Goal: Information Seeking & Learning: Learn about a topic

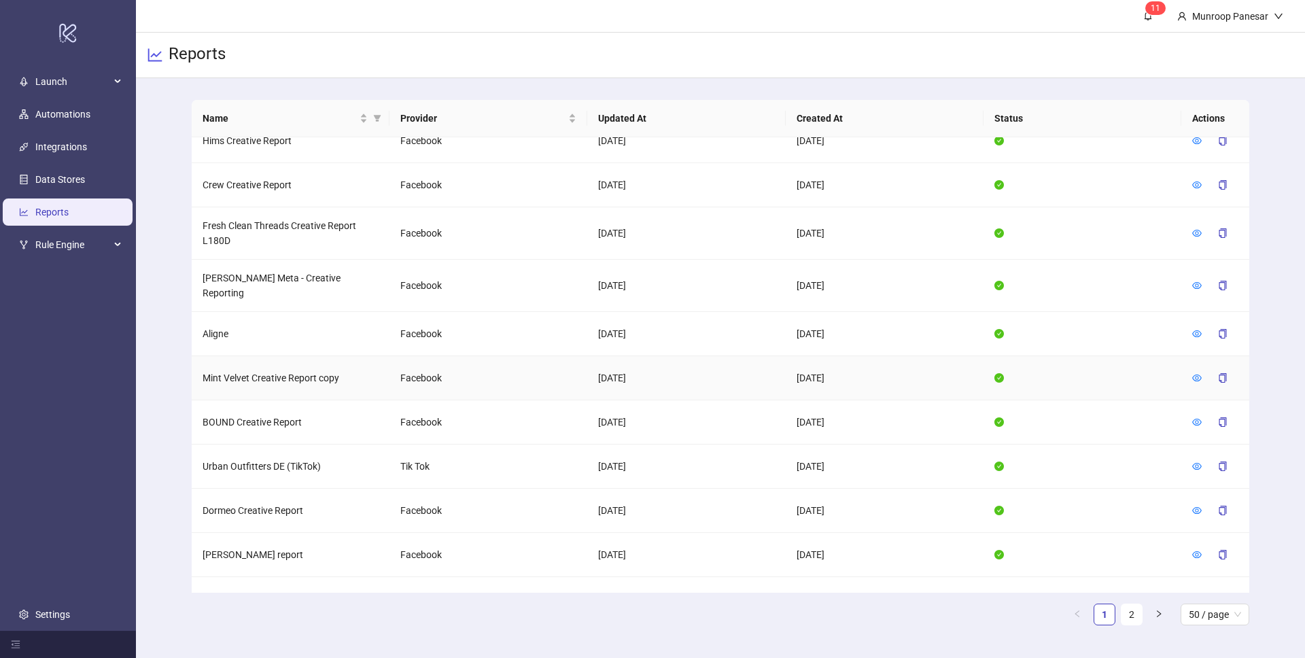
scroll to position [1786, 0]
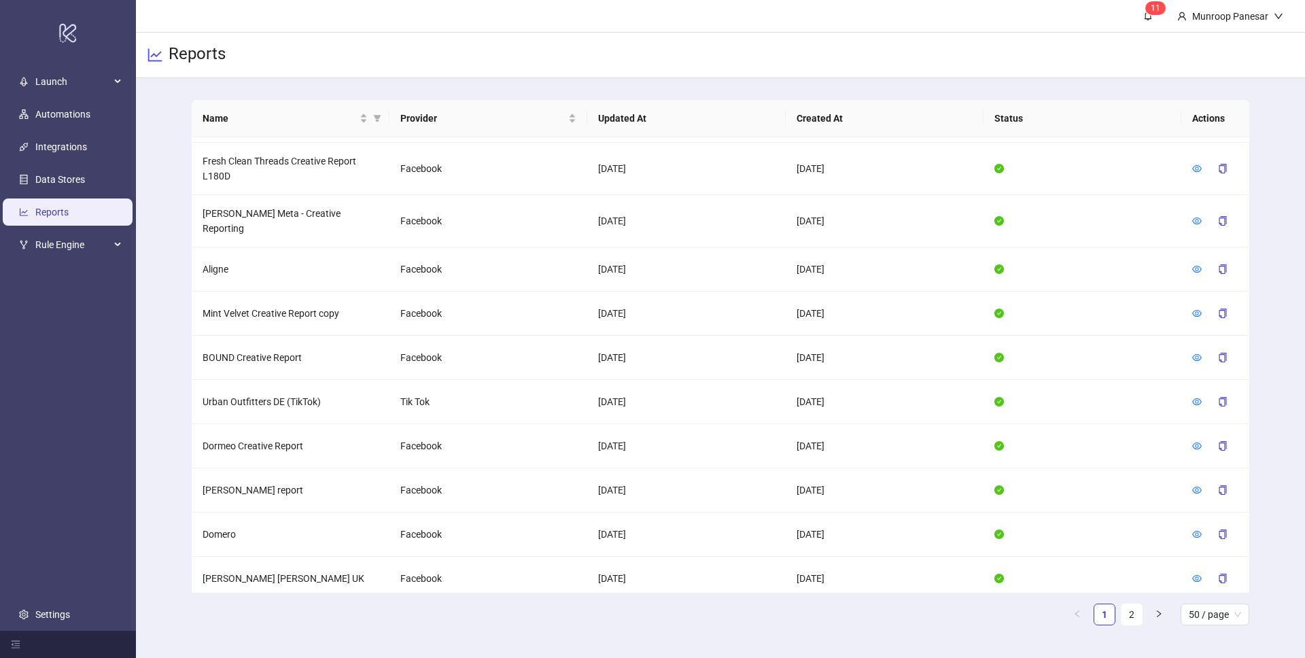
click at [1124, 607] on link "2" at bounding box center [1132, 614] width 20 height 20
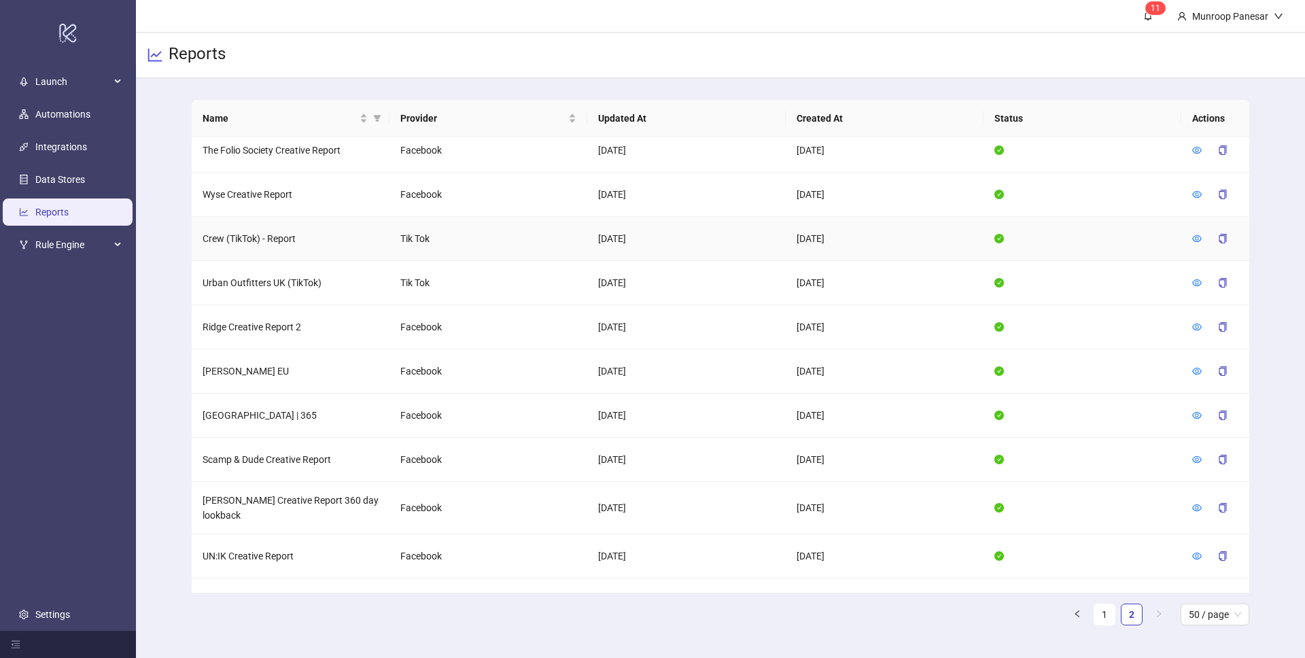
scroll to position [152, 0]
click at [1192, 460] on icon "eye" at bounding box center [1197, 458] width 10 height 10
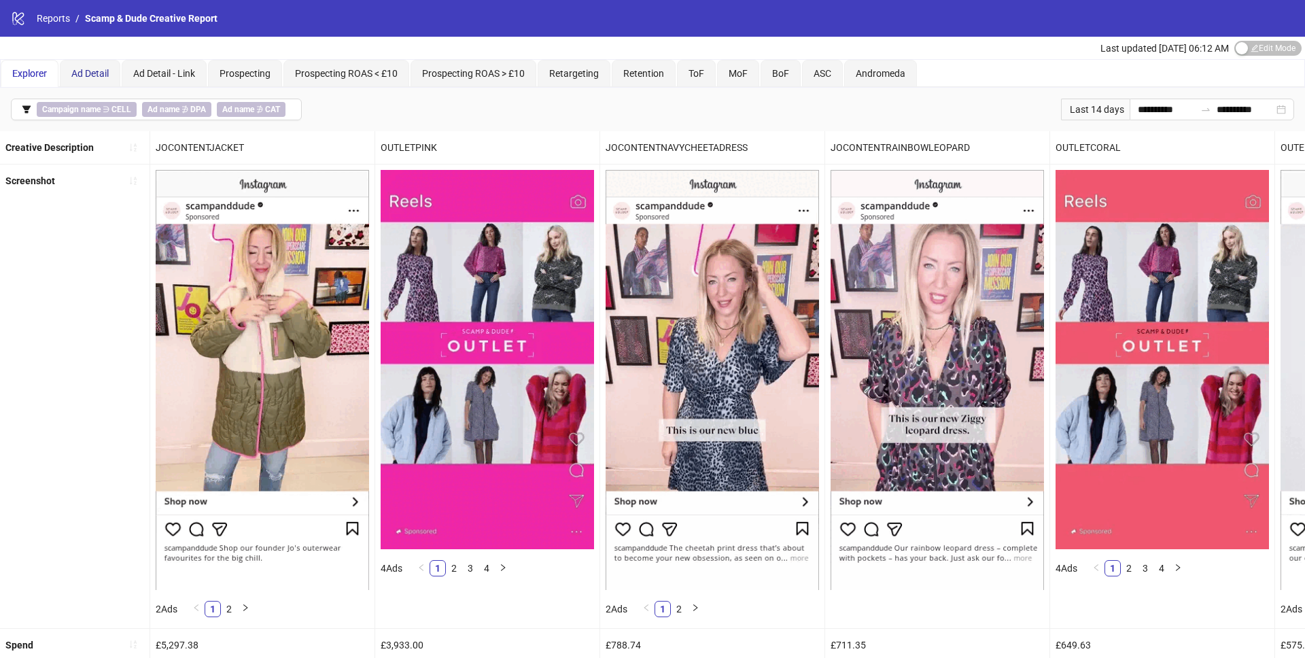
click at [88, 70] on span "Ad Detail" at bounding box center [89, 73] width 37 height 11
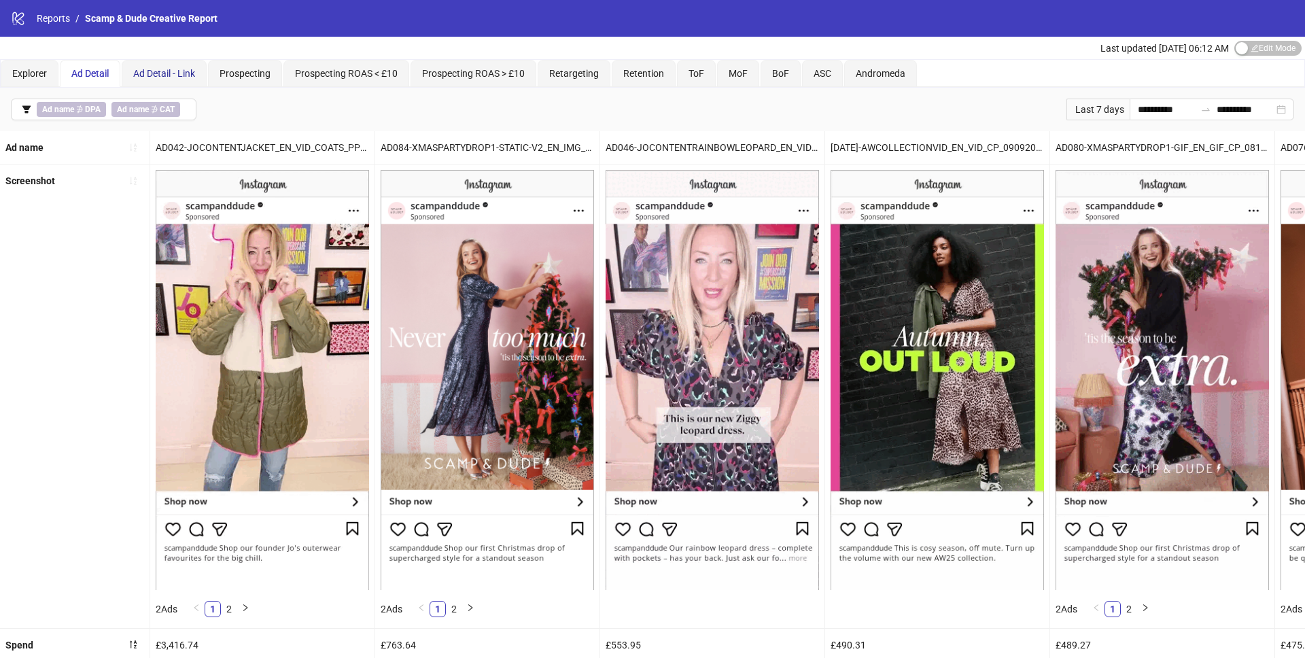
click at [183, 74] on span "Ad Detail - Link" at bounding box center [164, 73] width 62 height 11
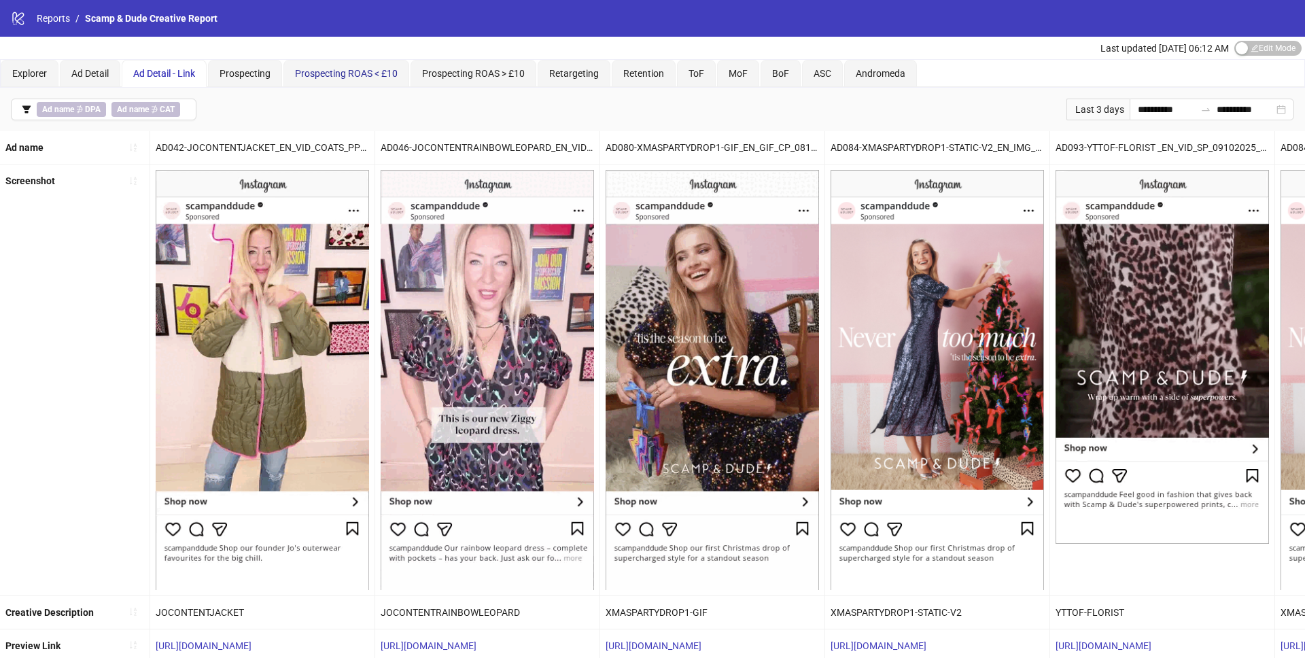
click at [356, 71] on span "Prospecting ROAS < £10" at bounding box center [346, 73] width 103 height 11
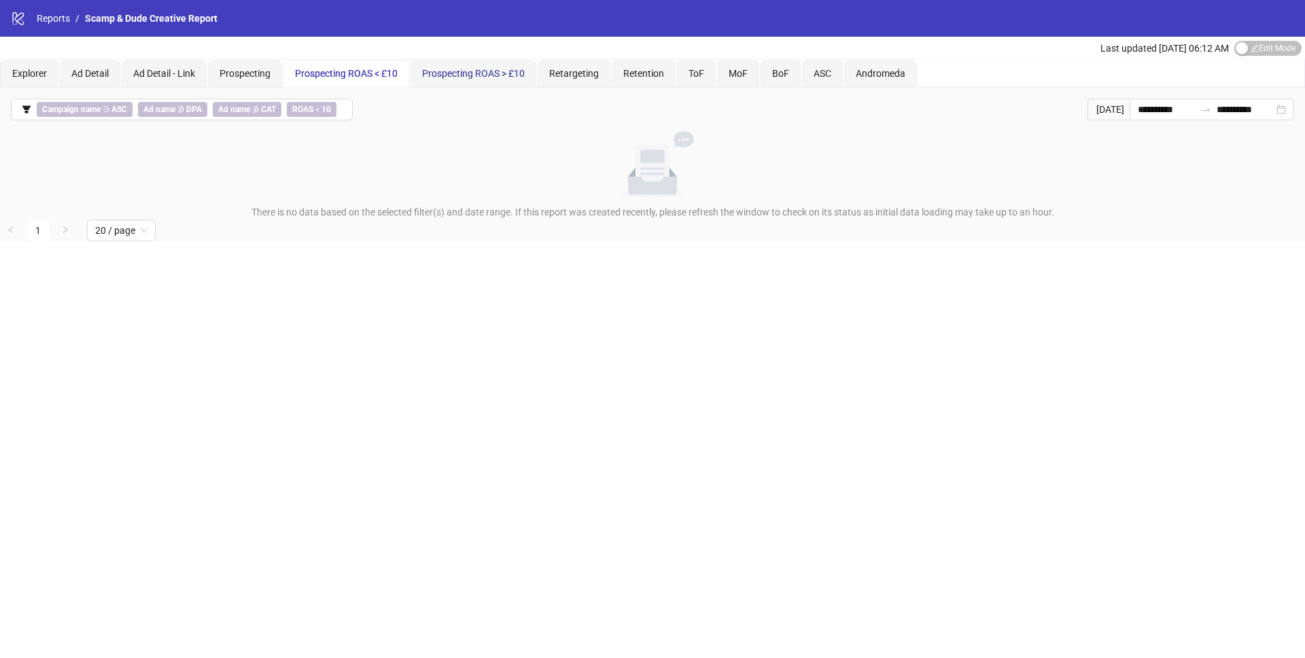
click at [468, 69] on span "Prospecting ROAS > £10" at bounding box center [473, 73] width 103 height 11
click at [571, 68] on span "Retargeting" at bounding box center [574, 73] width 50 height 11
click at [640, 75] on span "Retention" at bounding box center [643, 73] width 41 height 11
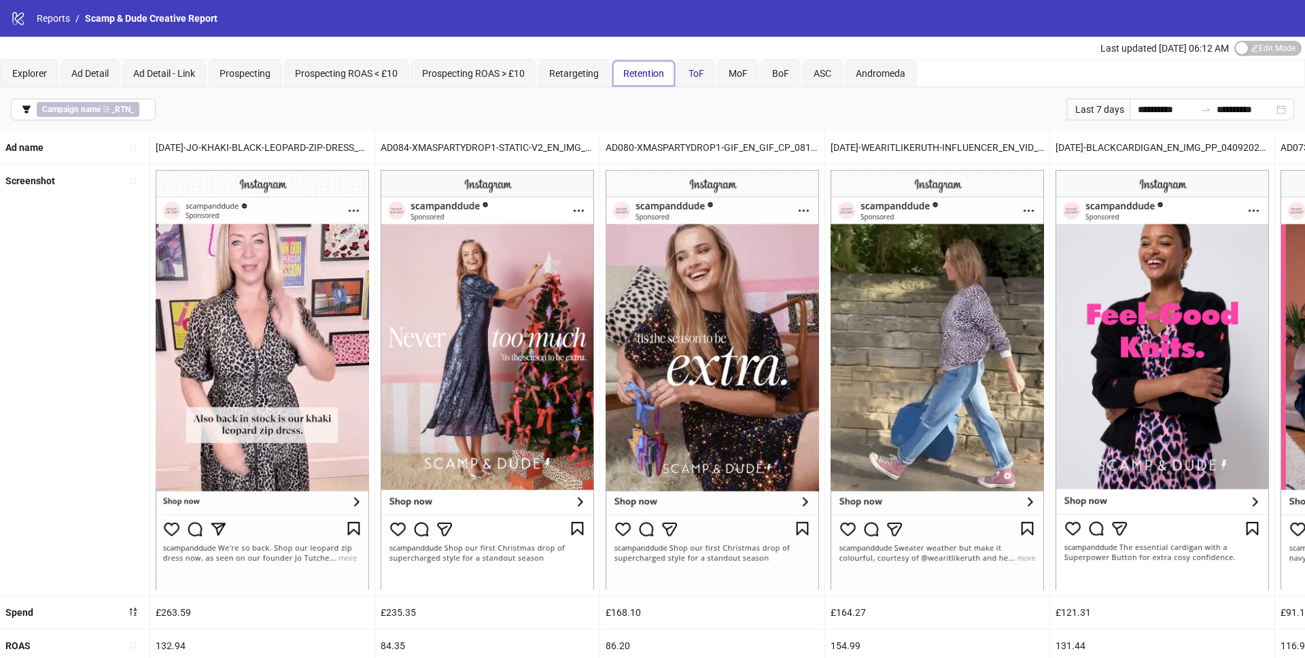
click at [695, 75] on span "ToF" at bounding box center [697, 73] width 16 height 11
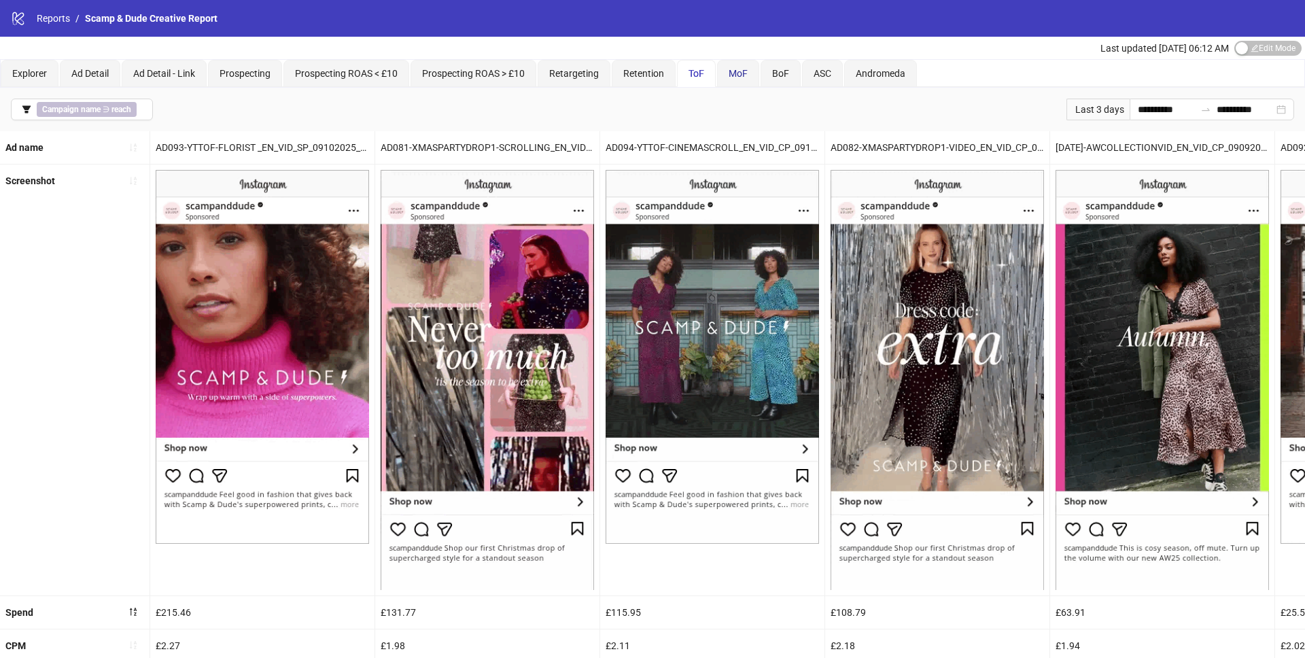
click at [743, 69] on span "MoF" at bounding box center [738, 73] width 19 height 11
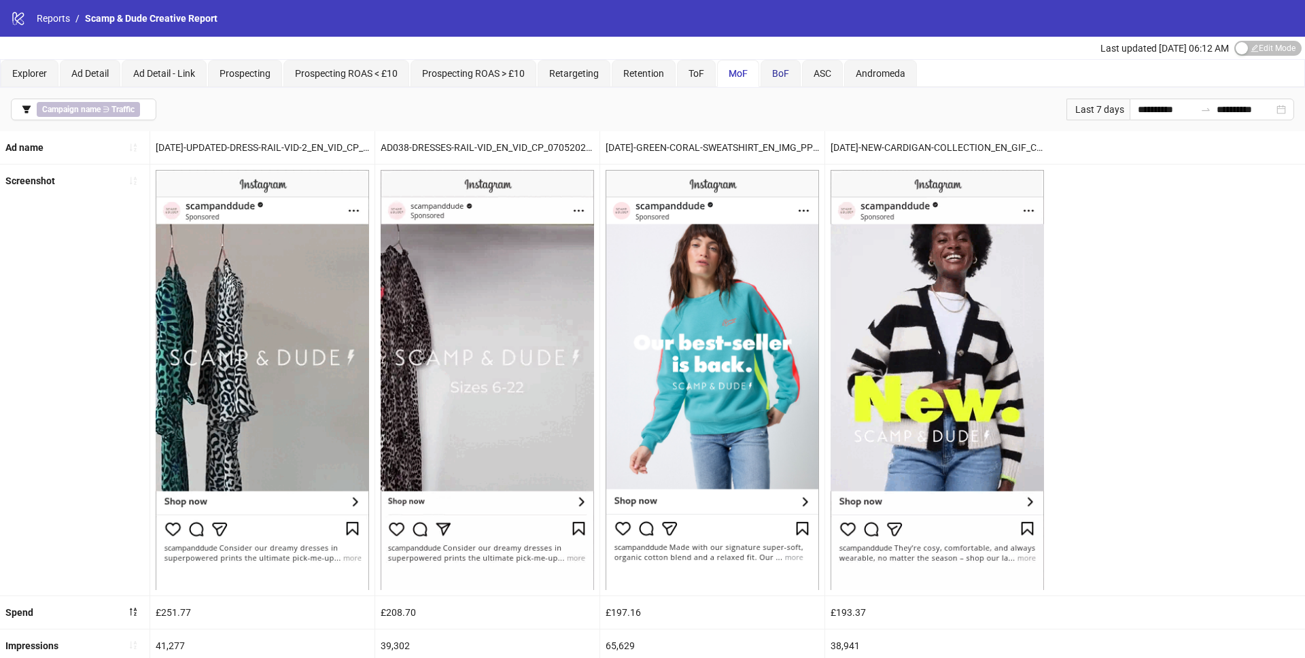
click at [775, 71] on span "BoF" at bounding box center [780, 73] width 17 height 11
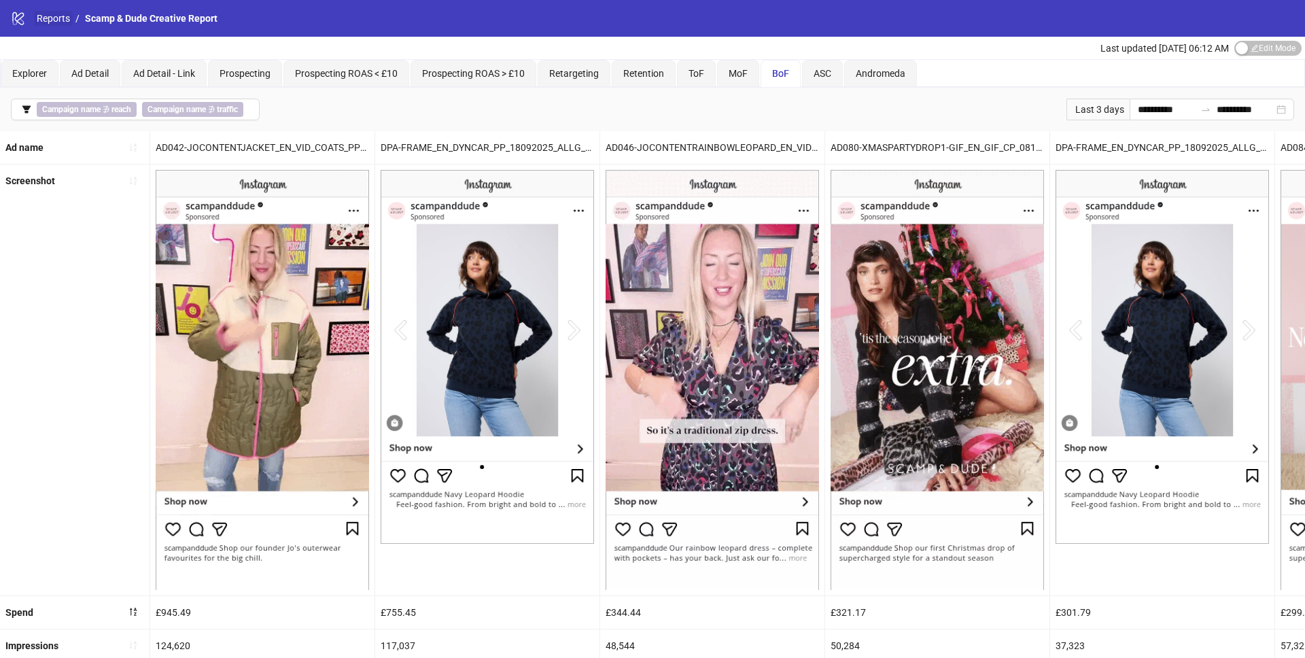
click at [53, 24] on link "Reports" at bounding box center [53, 18] width 39 height 15
